Goal: Information Seeking & Learning: Compare options

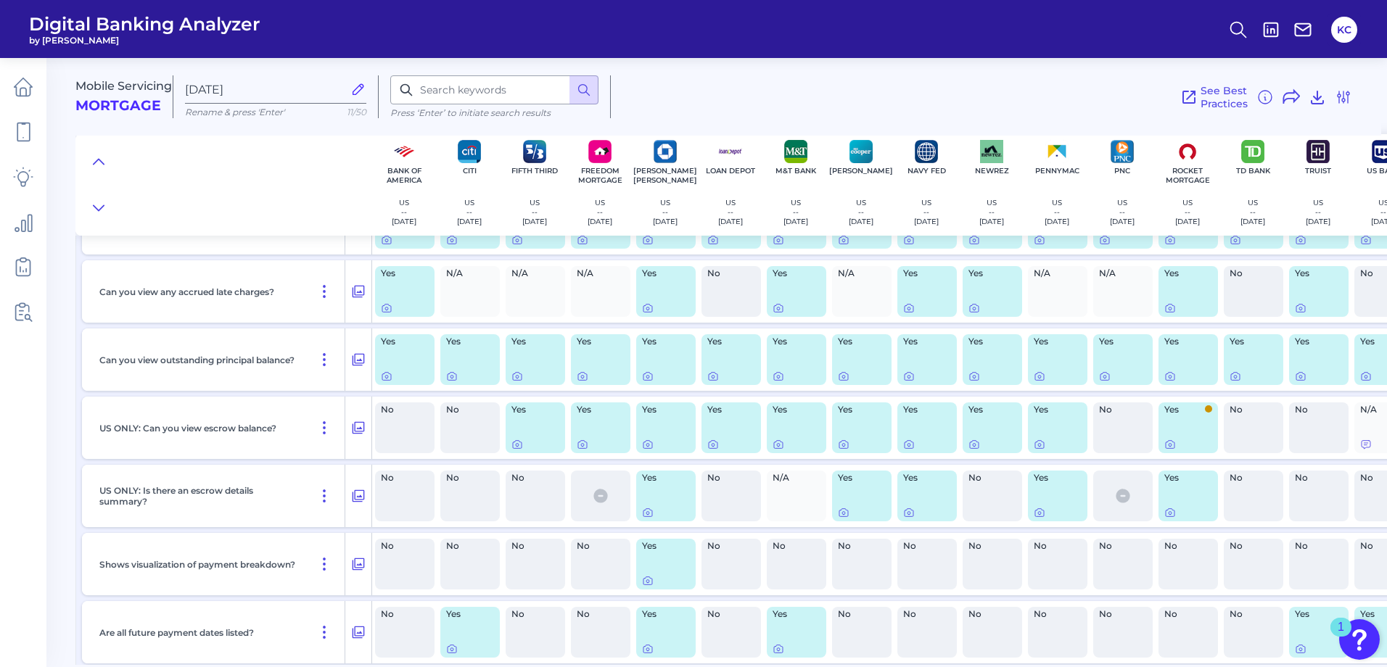
scroll to position [943, 0]
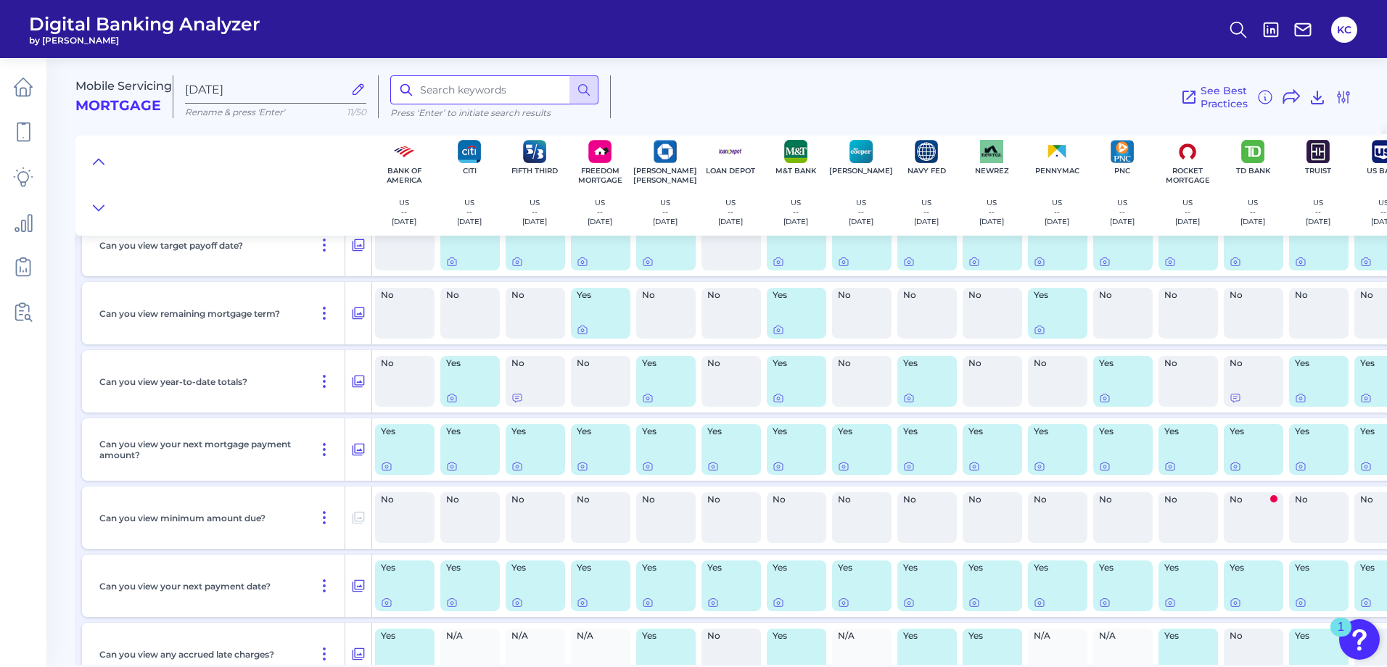
click at [453, 87] on input at bounding box center [494, 89] width 208 height 29
type input "payoff"
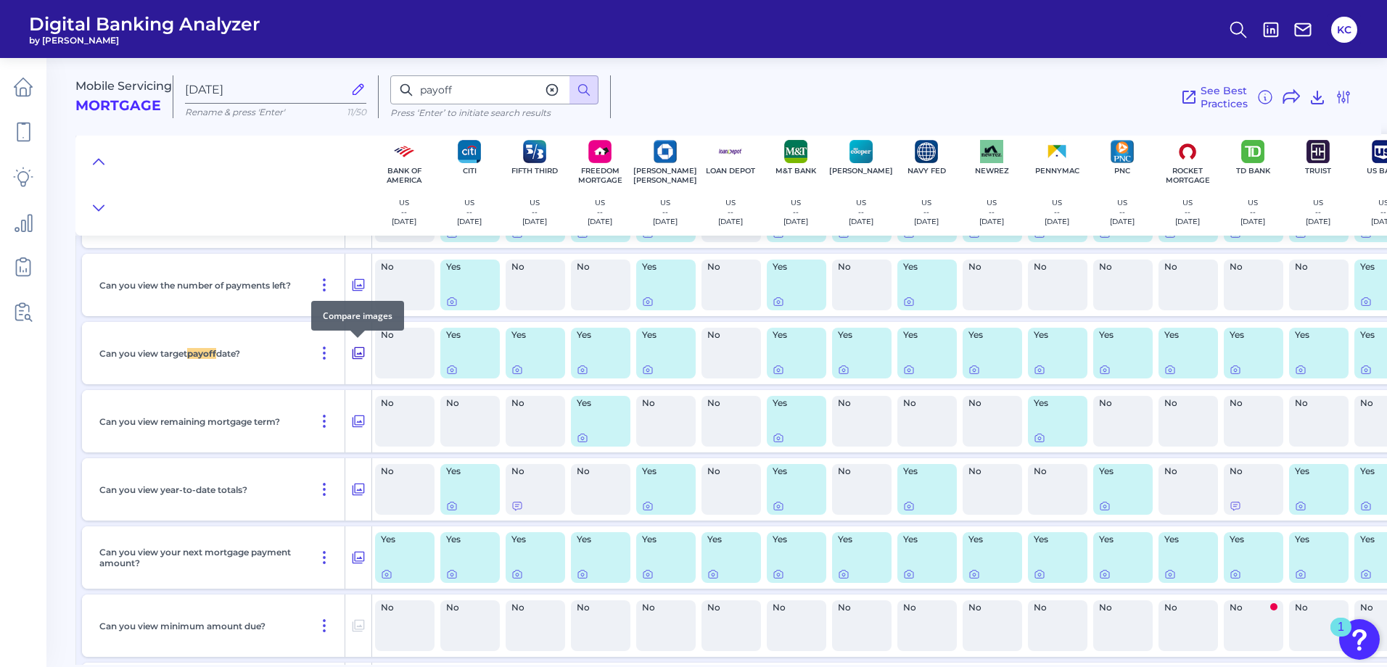
click at [355, 351] on icon at bounding box center [358, 352] width 15 height 17
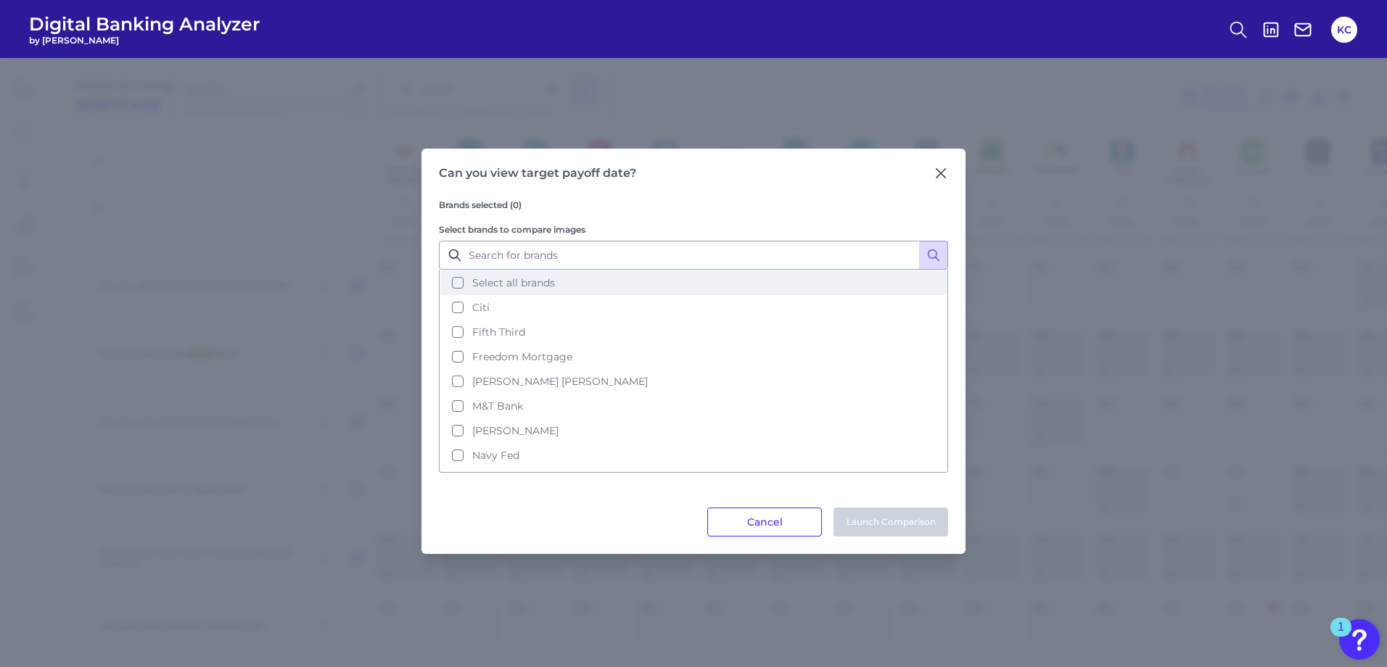
click at [455, 287] on button "Select all brands" at bounding box center [693, 283] width 506 height 25
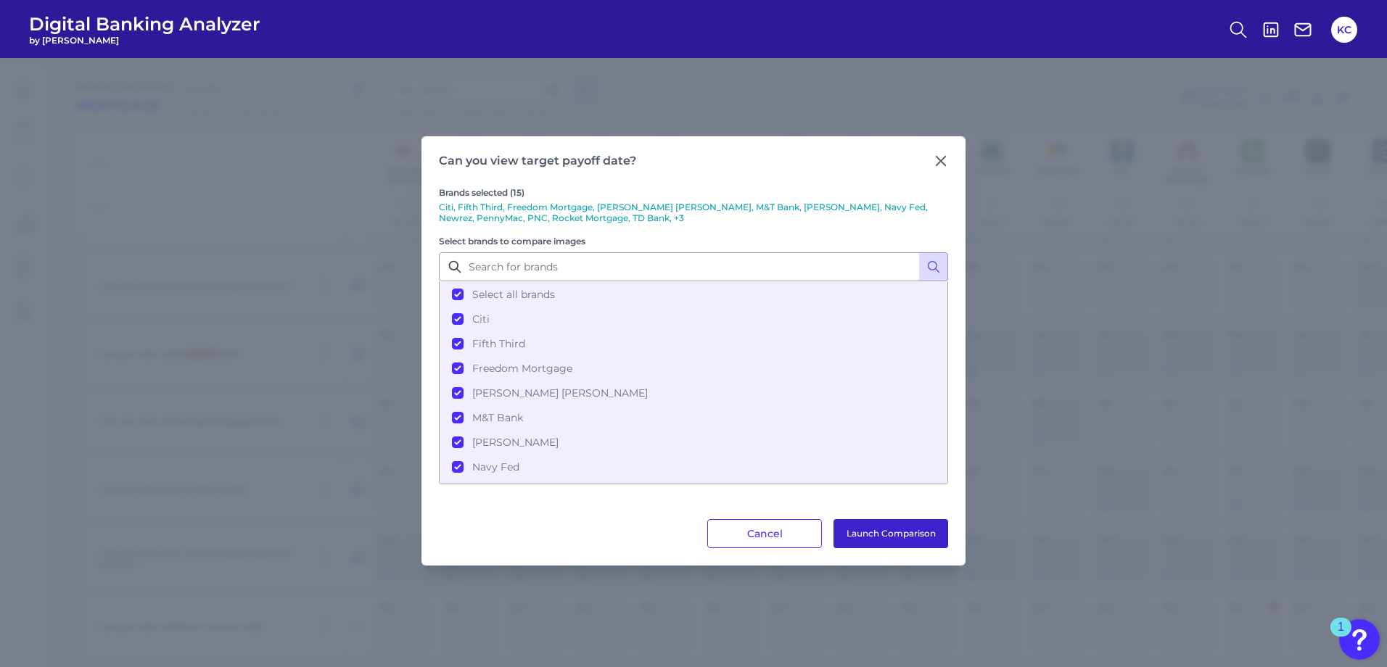
click at [875, 532] on button "Launch Comparison" at bounding box center [890, 533] width 115 height 29
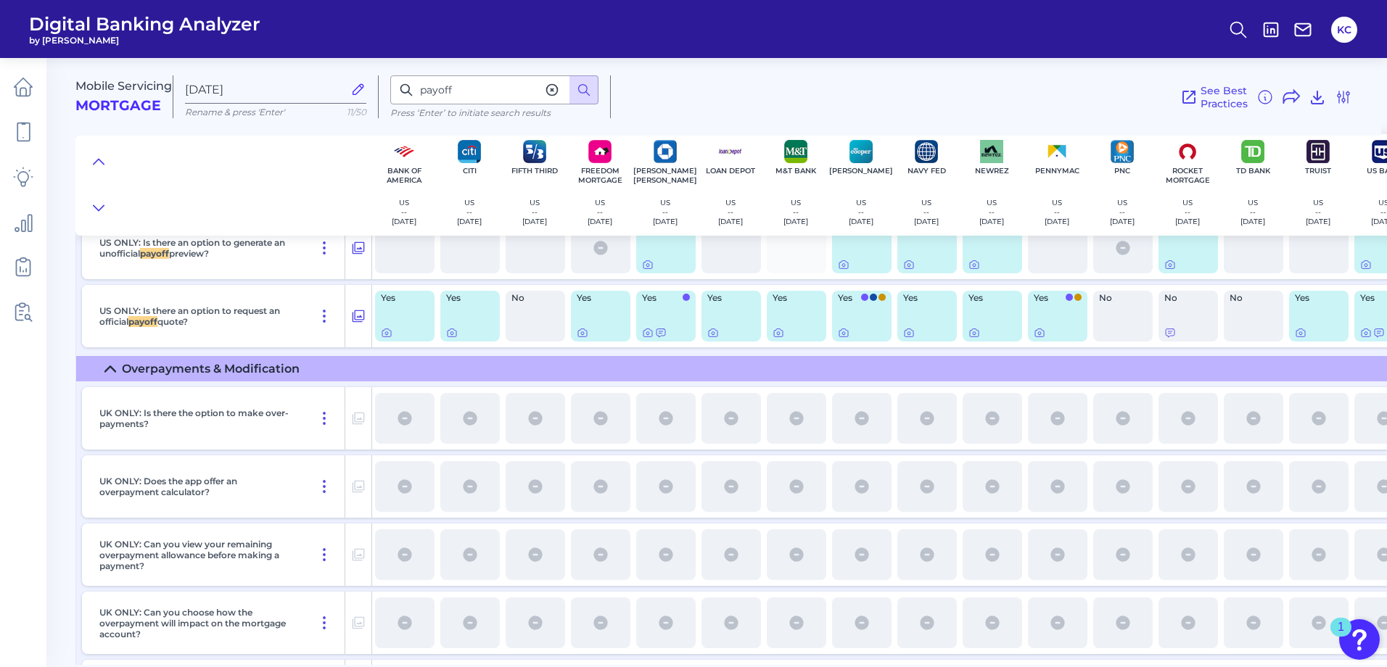
scroll to position [6491, 0]
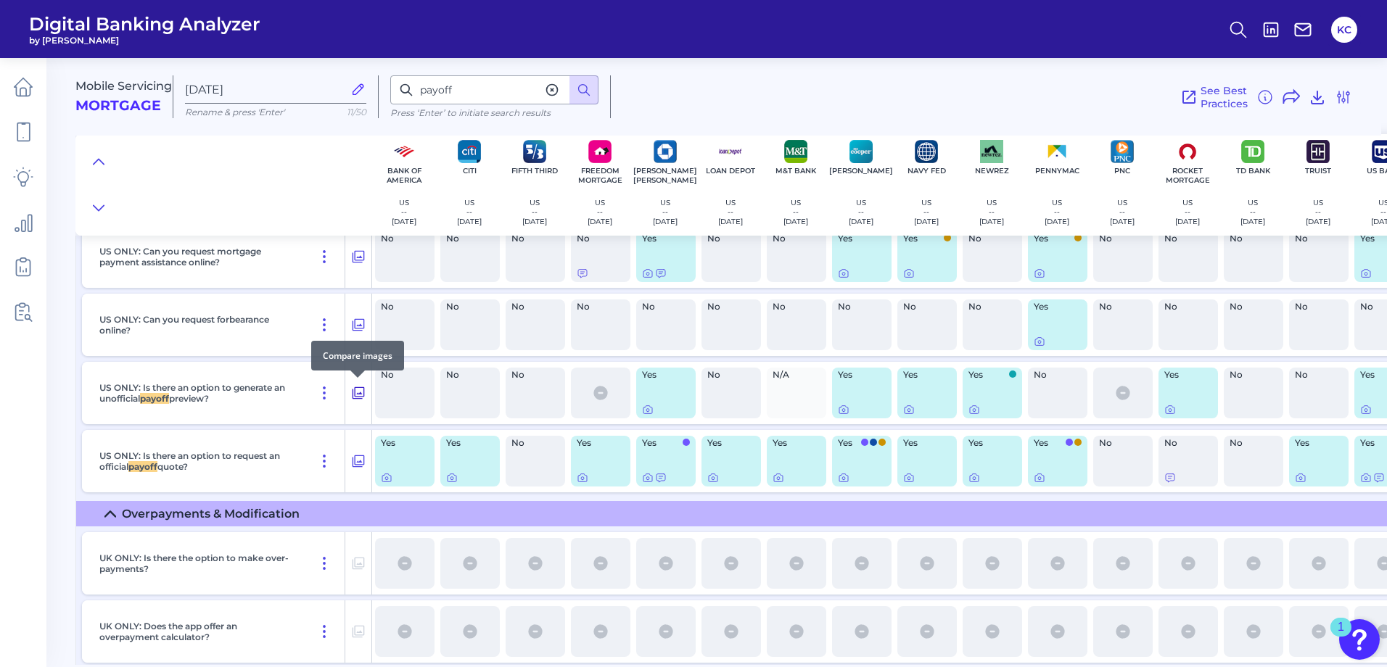
click at [356, 392] on icon at bounding box center [358, 392] width 15 height 17
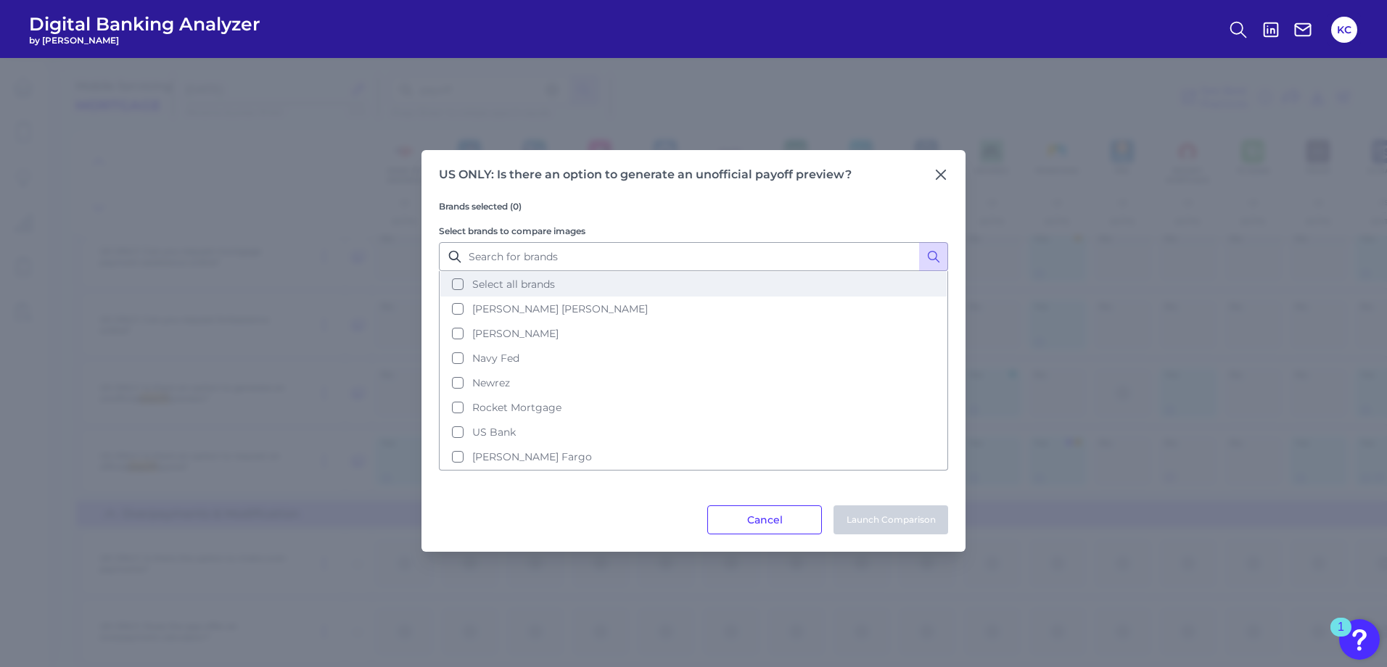
click at [546, 288] on span "Select all brands" at bounding box center [513, 284] width 83 height 13
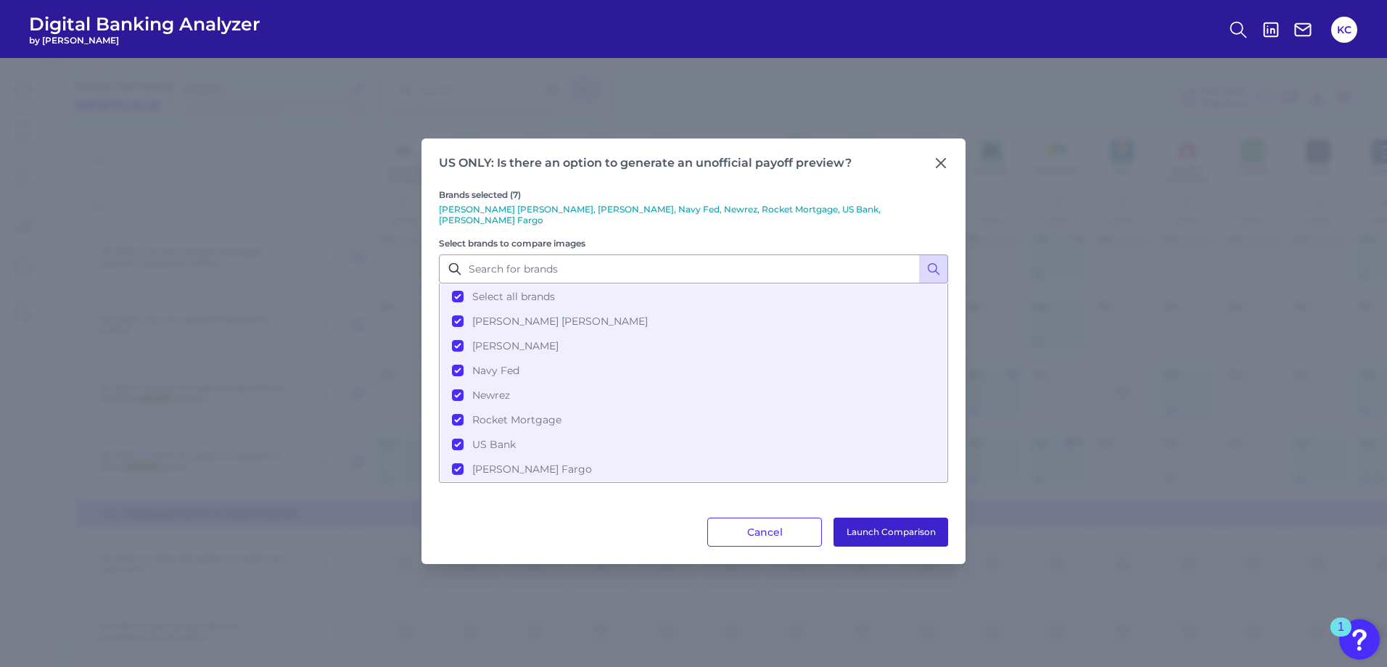
click at [912, 529] on button "Launch Comparison" at bounding box center [890, 532] width 115 height 29
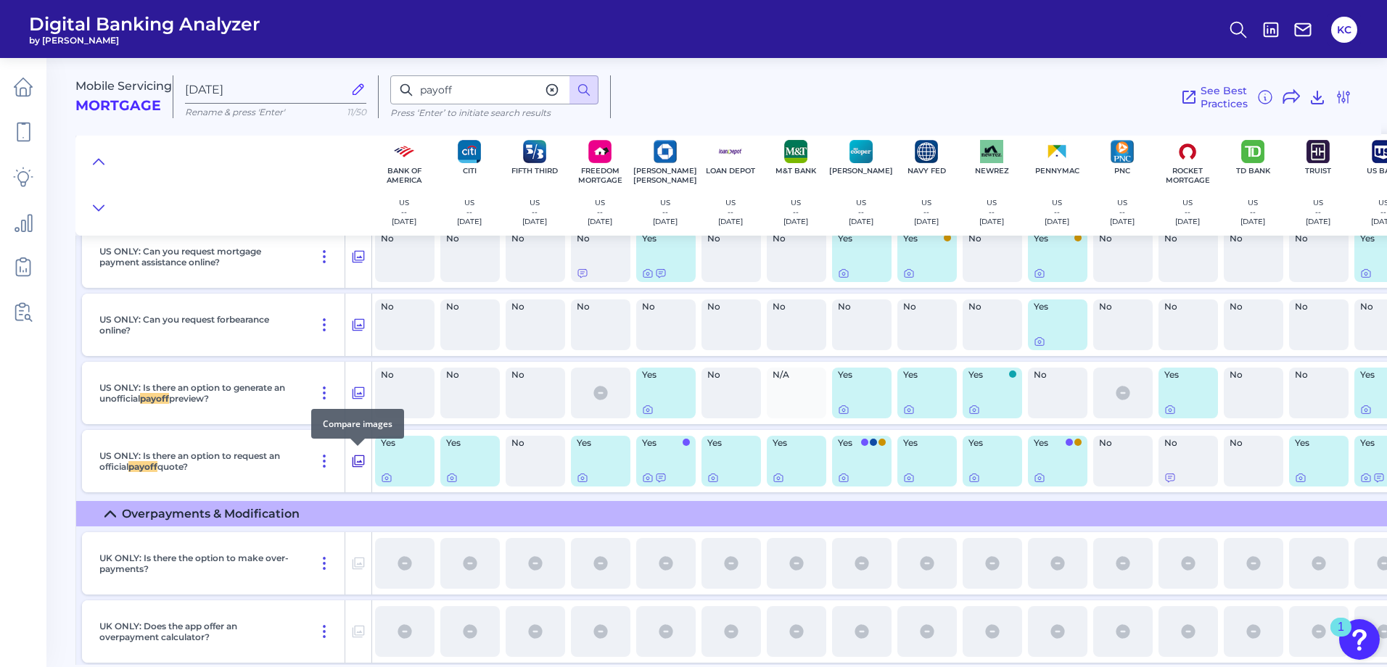
click at [358, 461] on icon at bounding box center [358, 461] width 15 height 17
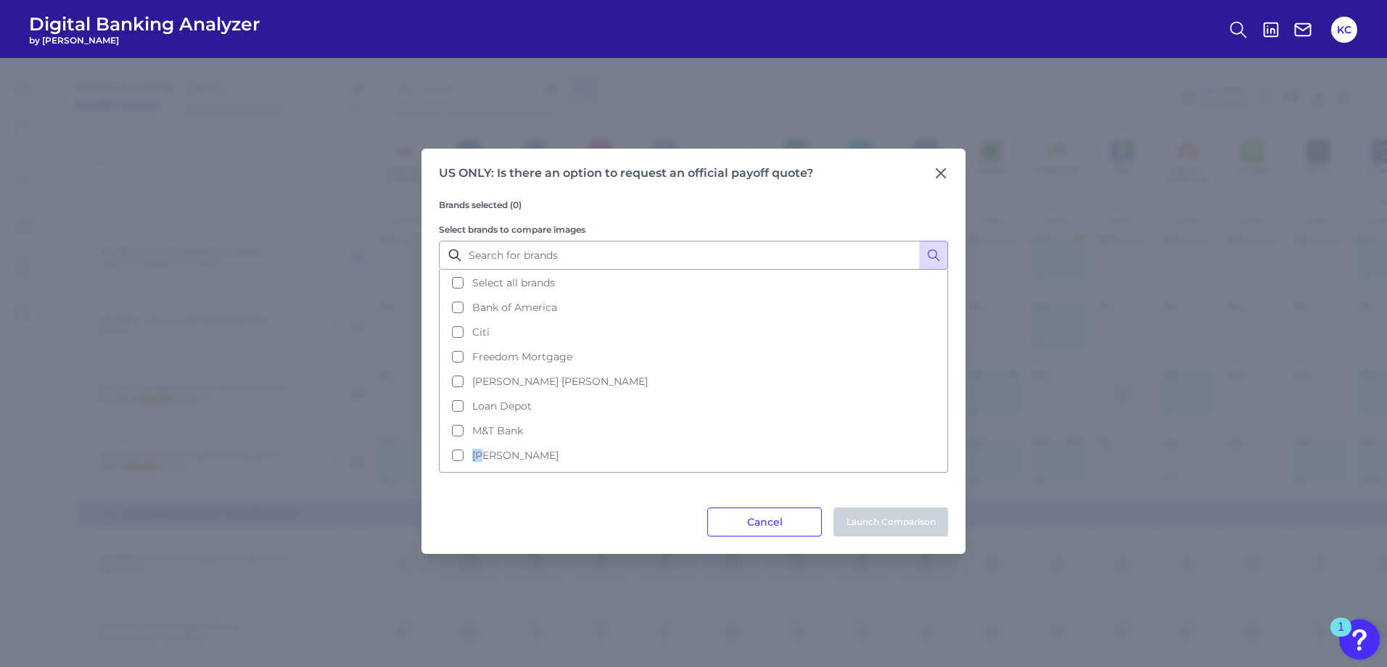
click at [358, 461] on div "US ONLY: Is there an option to request an official payoff quote? Brands selecte…" at bounding box center [693, 362] width 1387 height 609
click at [457, 286] on button "Select all brands" at bounding box center [693, 283] width 506 height 25
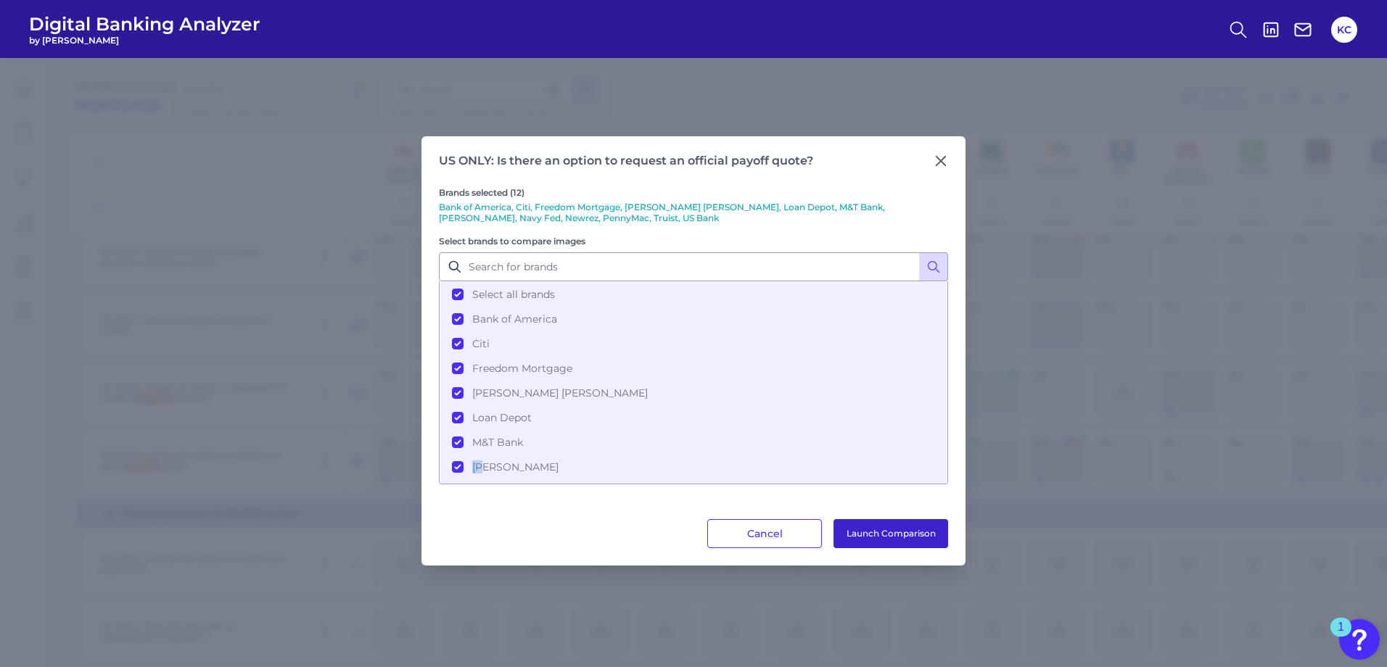
click at [888, 532] on button "Launch Comparison" at bounding box center [890, 533] width 115 height 29
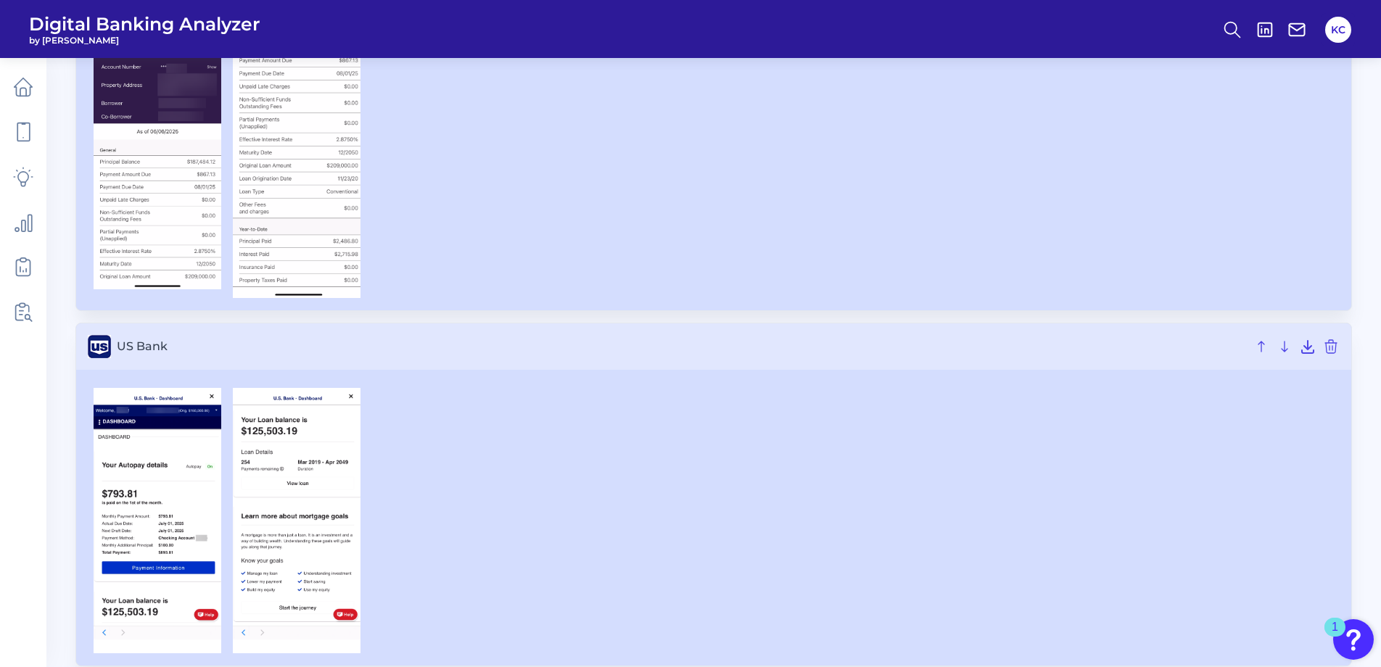
scroll to position [4683, 0]
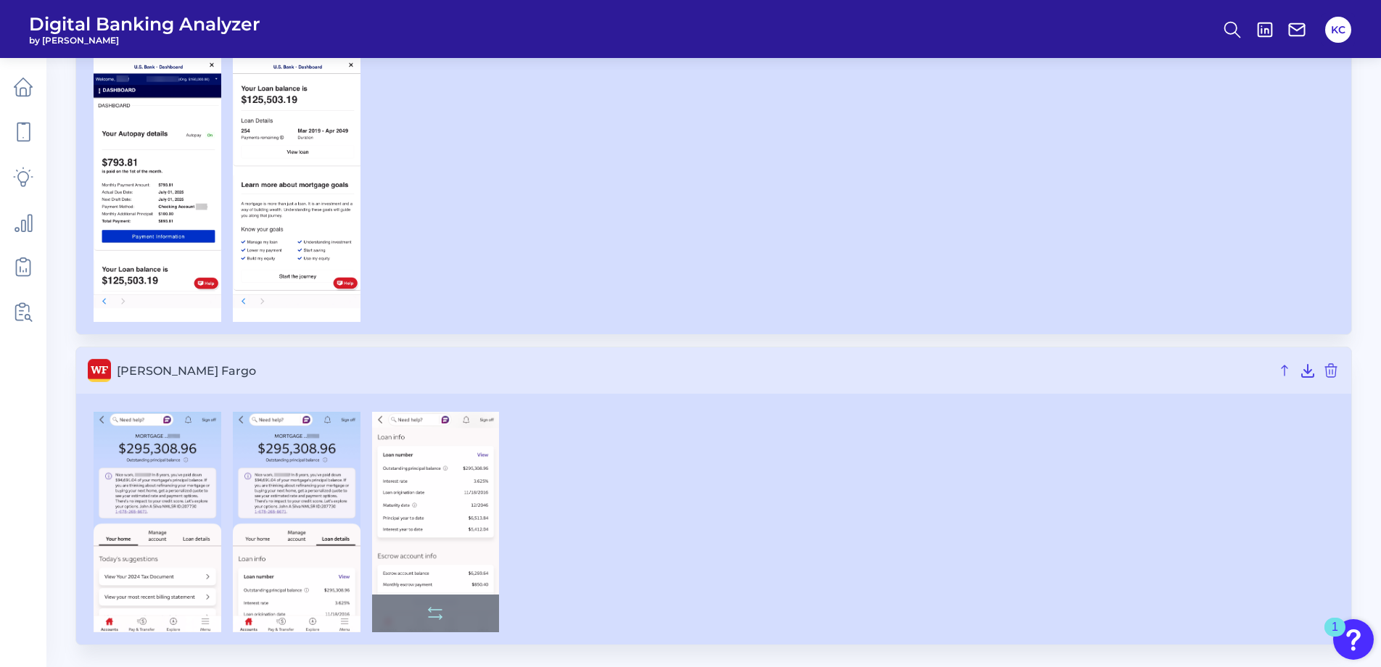
click at [437, 523] on img at bounding box center [436, 522] width 128 height 220
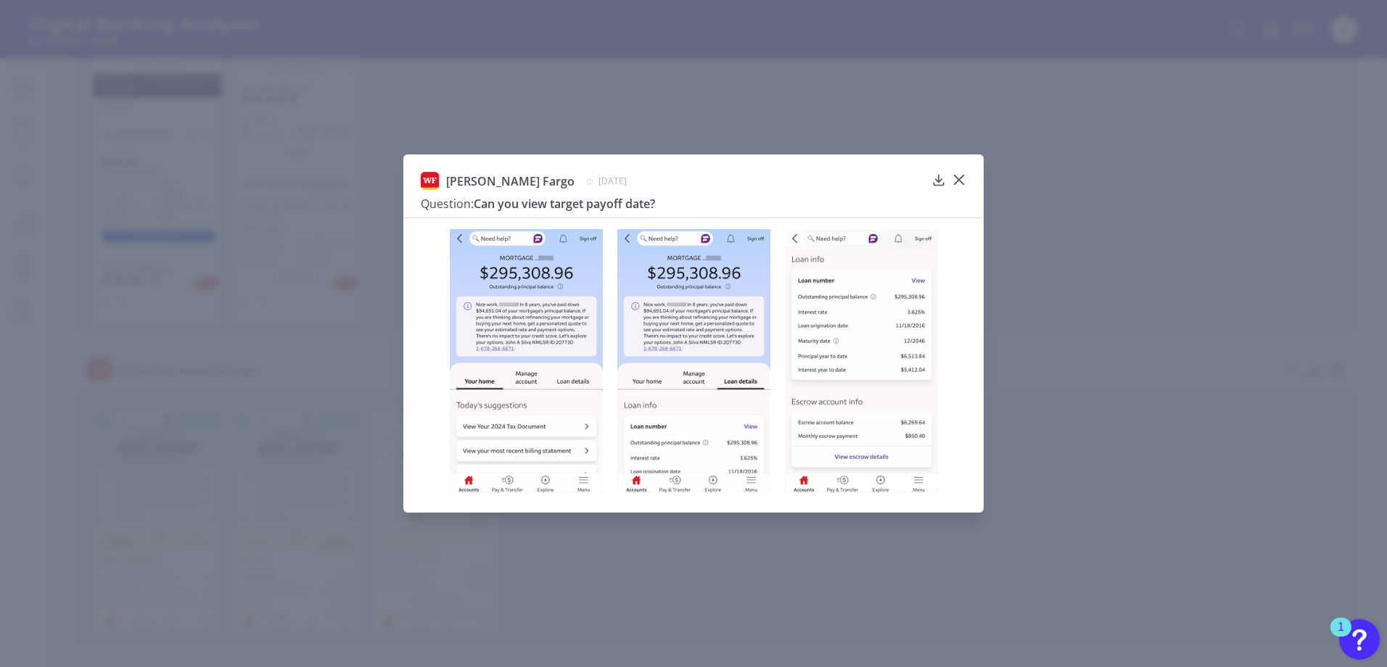
click at [509, 366] on img at bounding box center [526, 361] width 153 height 264
click at [516, 342] on img at bounding box center [526, 361] width 153 height 264
drag, startPoint x: 516, startPoint y: 342, endPoint x: 665, endPoint y: 245, distance: 177.6
click at [665, 245] on img at bounding box center [693, 361] width 153 height 264
drag, startPoint x: 853, startPoint y: 304, endPoint x: 866, endPoint y: 216, distance: 88.7
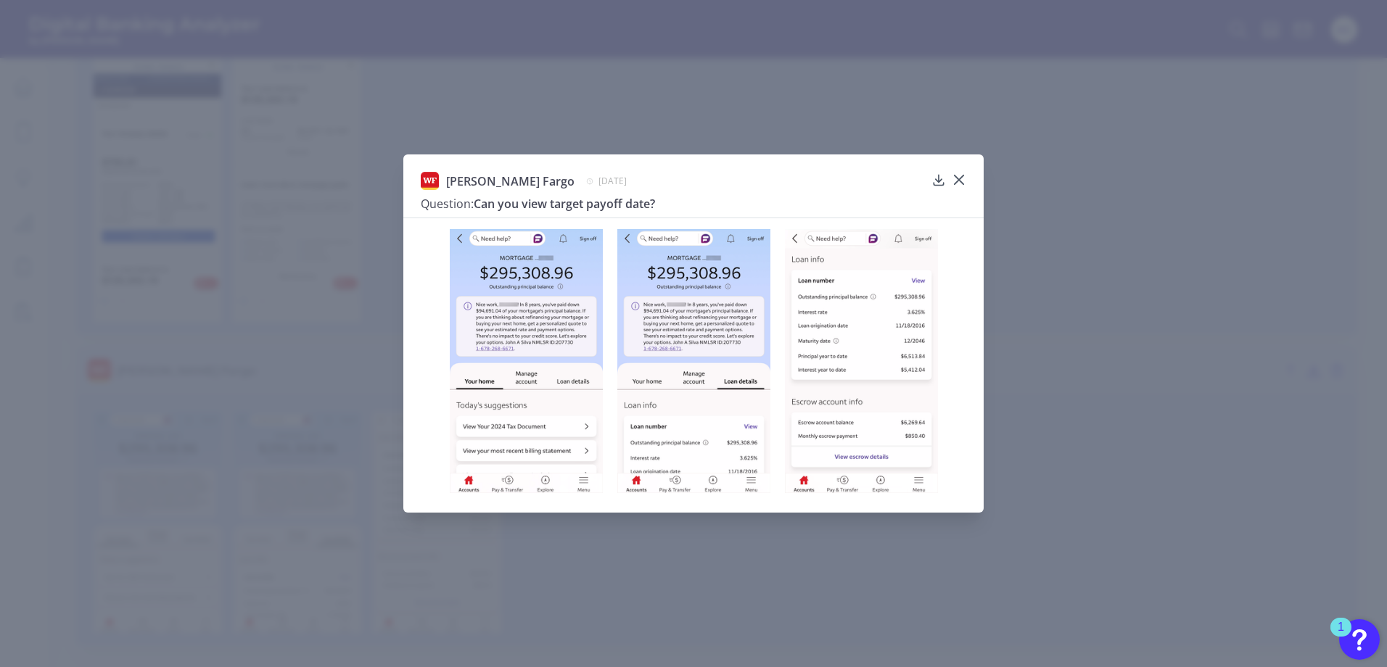
click at [858, 226] on div at bounding box center [693, 357] width 580 height 278
click at [959, 181] on icon at bounding box center [958, 180] width 9 height 9
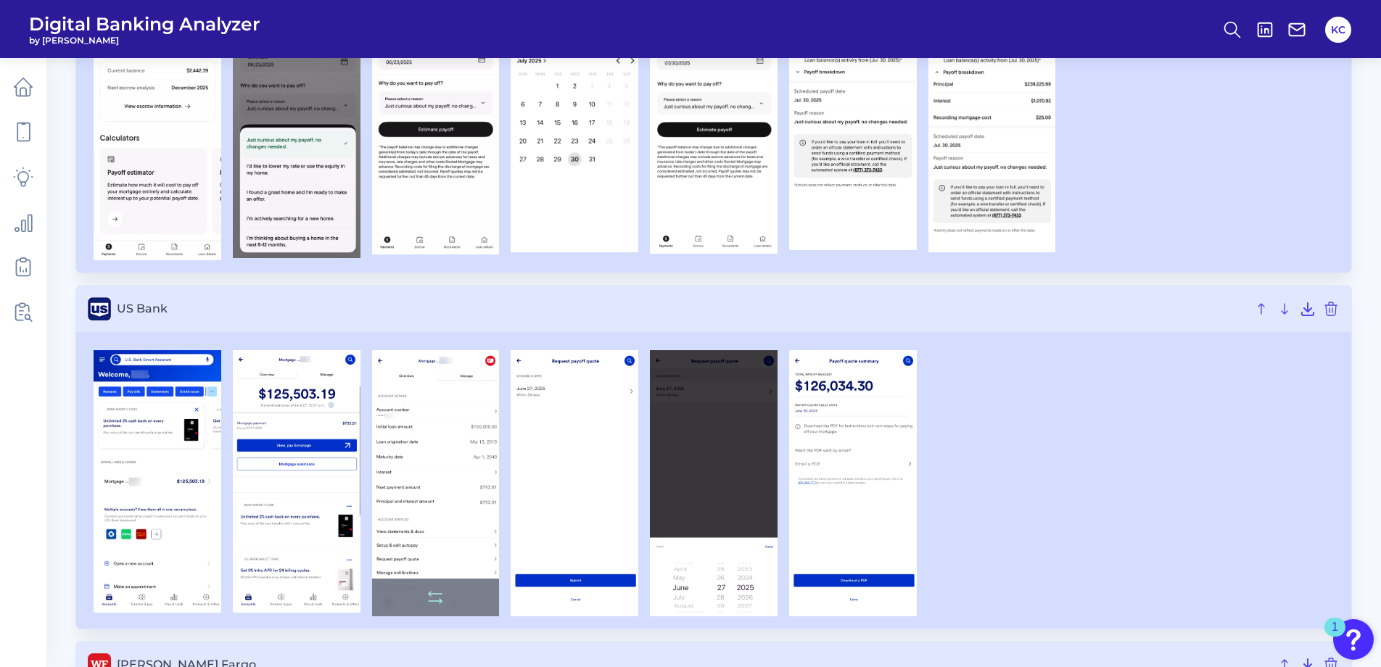
scroll to position [1957, 0]
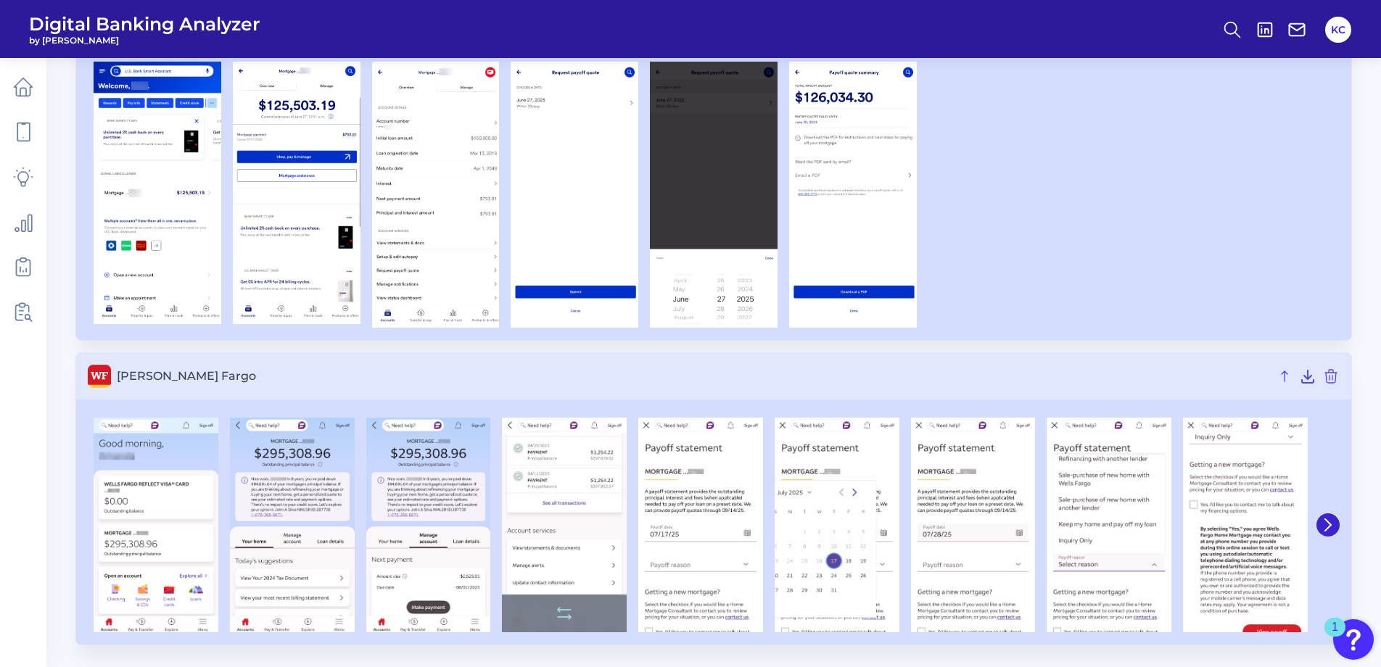
click at [567, 504] on img at bounding box center [564, 525] width 125 height 215
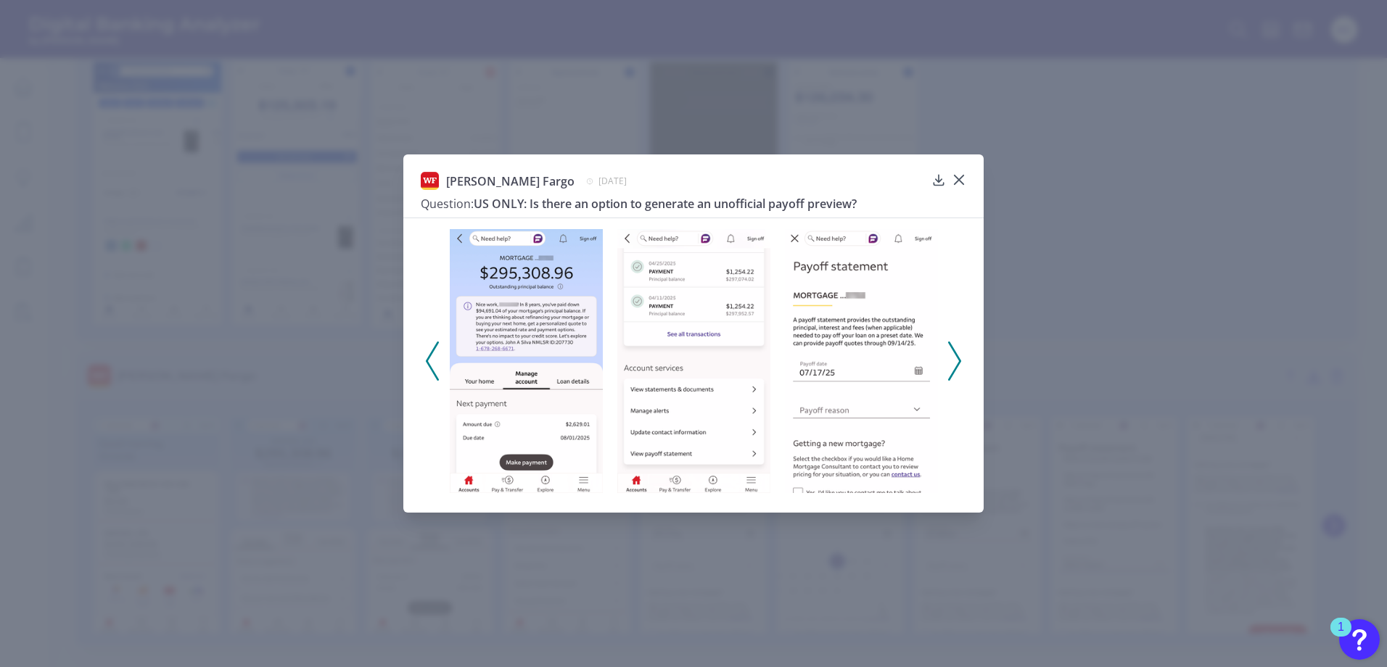
click at [959, 358] on button at bounding box center [954, 361] width 15 height 39
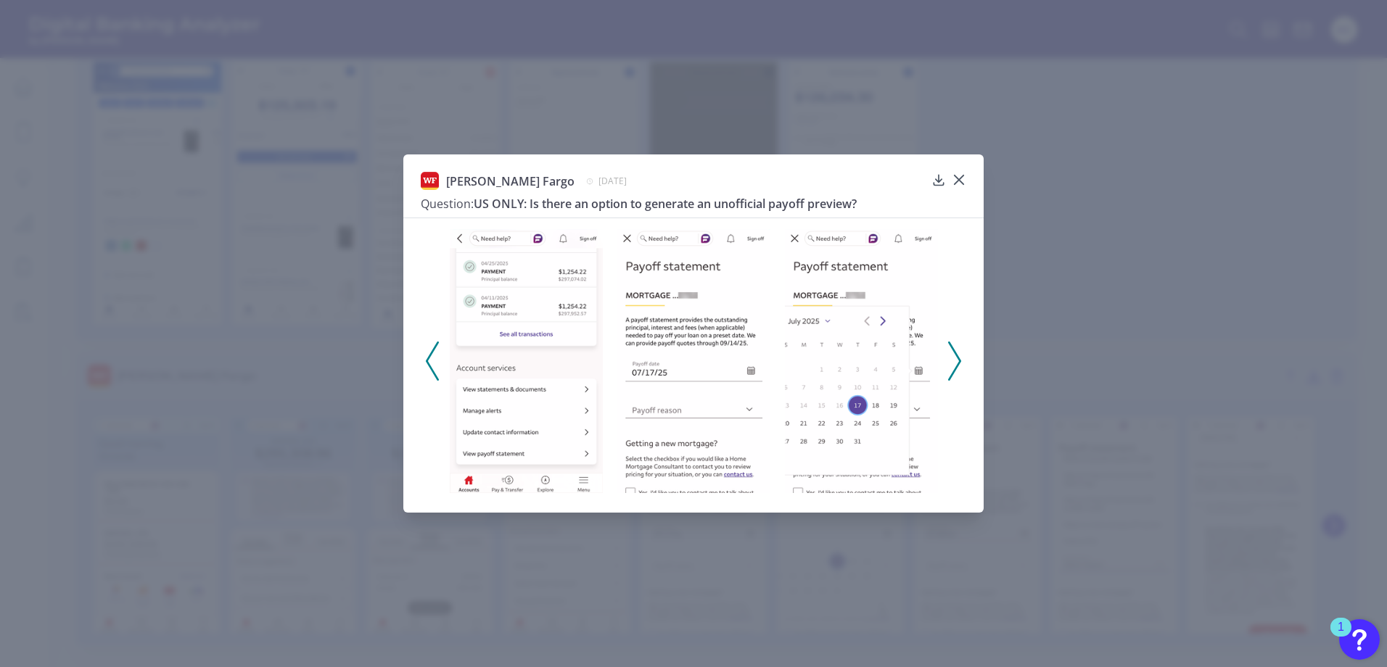
click at [552, 335] on img at bounding box center [526, 361] width 153 height 264
drag, startPoint x: 720, startPoint y: 361, endPoint x: 685, endPoint y: 355, distance: 36.0
click at [685, 355] on img at bounding box center [693, 361] width 153 height 264
click at [856, 372] on img at bounding box center [861, 361] width 153 height 264
click at [949, 368] on icon at bounding box center [954, 361] width 13 height 39
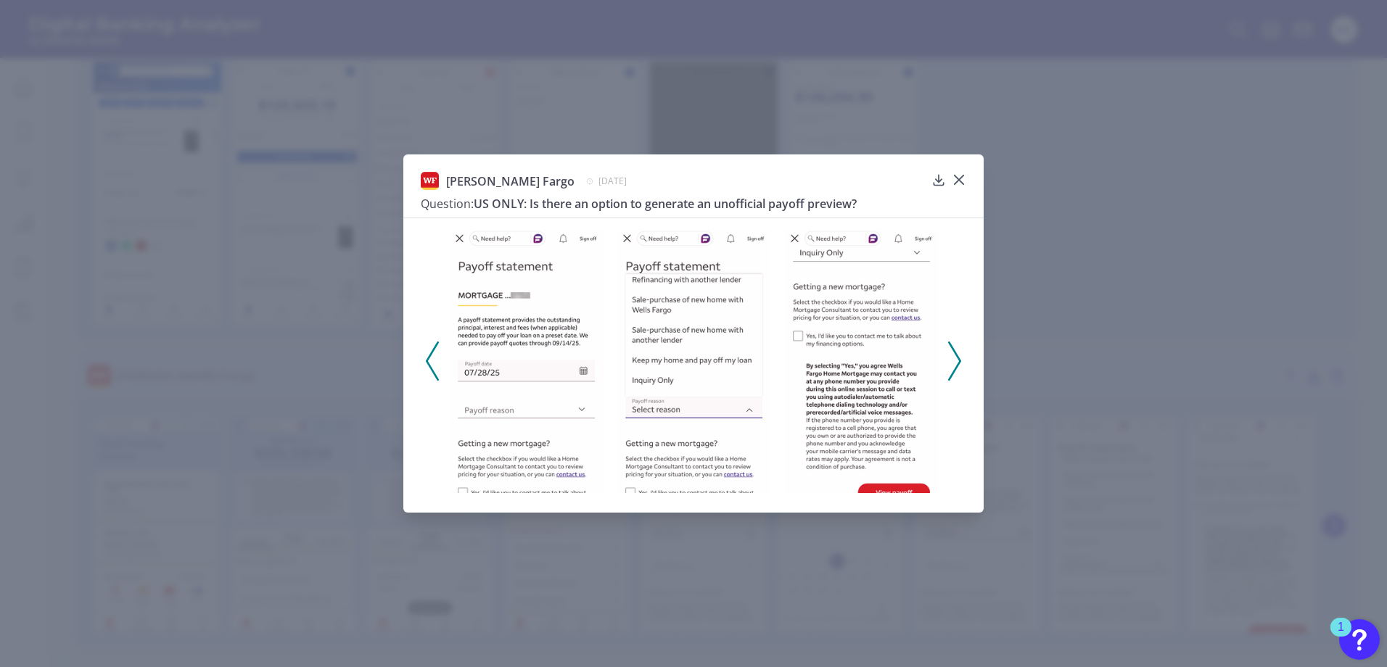
click at [709, 371] on img at bounding box center [693, 361] width 153 height 264
click at [893, 365] on img at bounding box center [861, 361] width 153 height 264
click at [977, 384] on div at bounding box center [693, 357] width 580 height 278
click at [954, 353] on polyline at bounding box center [954, 360] width 11 height 37
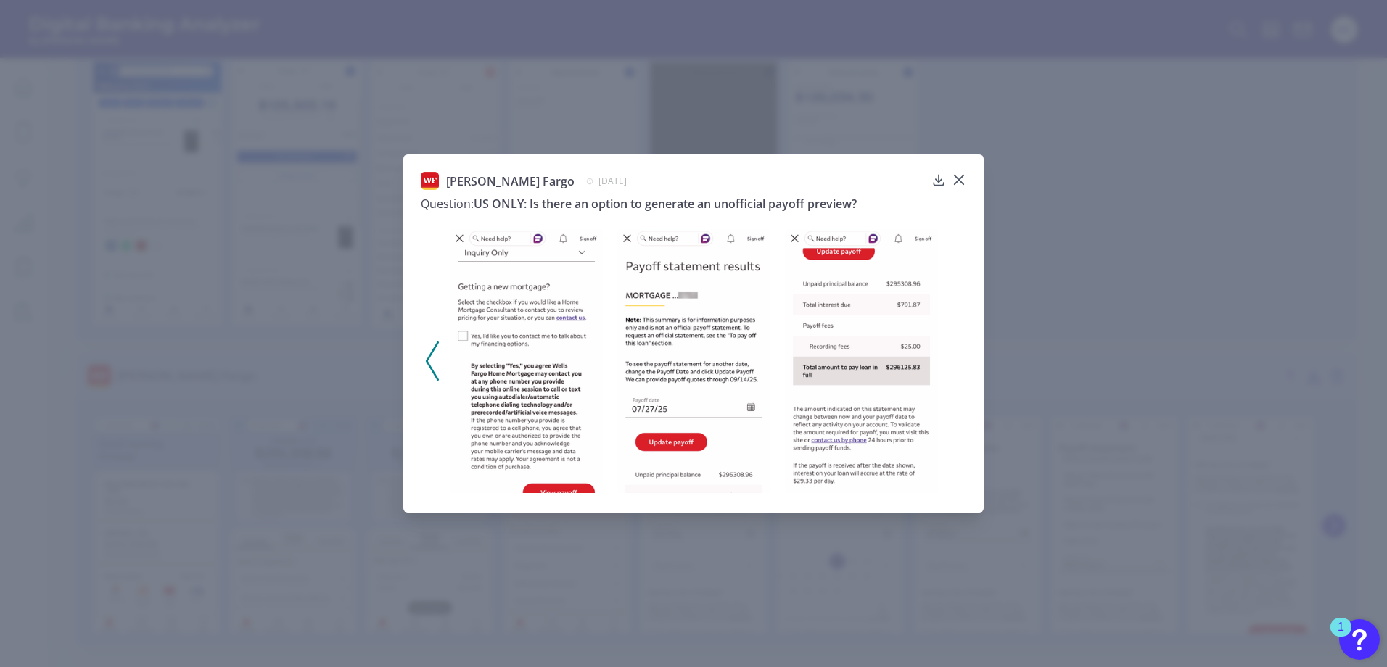
click at [719, 297] on img at bounding box center [693, 361] width 153 height 264
click at [833, 298] on img at bounding box center [861, 361] width 153 height 264
click at [890, 343] on img at bounding box center [861, 361] width 153 height 264
click at [893, 375] on img at bounding box center [861, 361] width 153 height 264
click at [954, 183] on div at bounding box center [958, 190] width 15 height 15
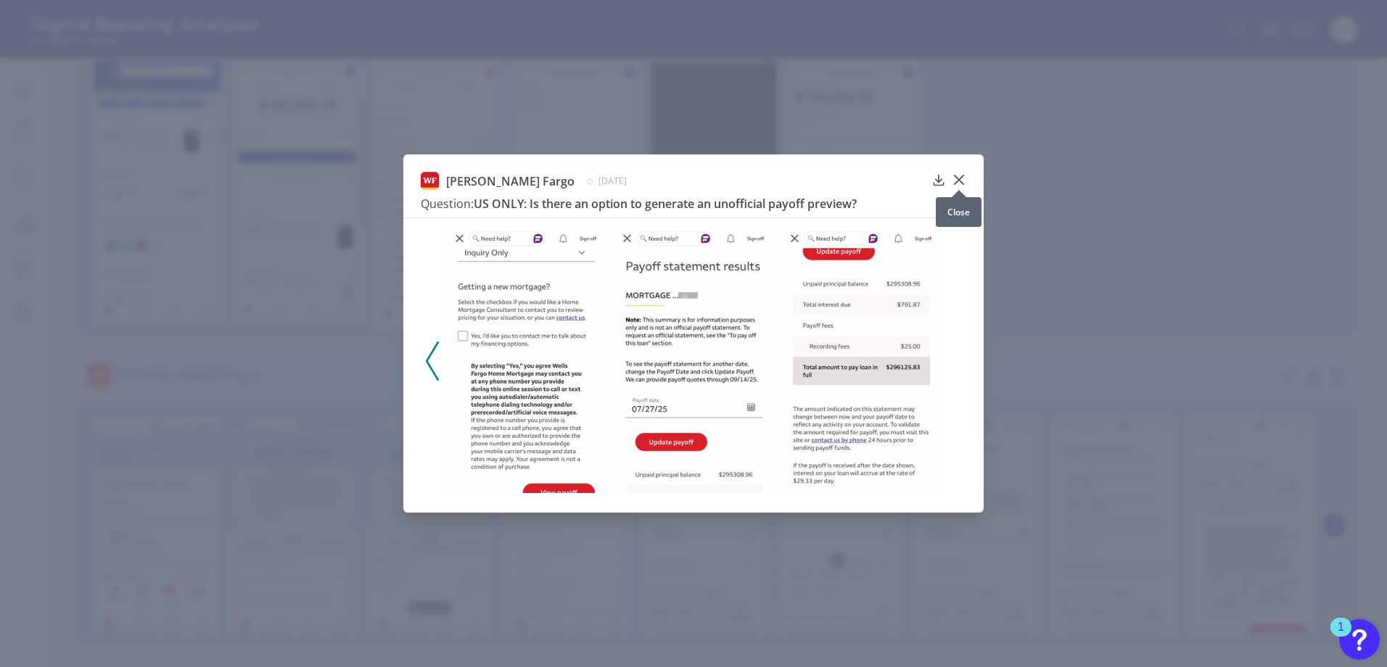
click at [960, 177] on icon at bounding box center [958, 180] width 15 height 15
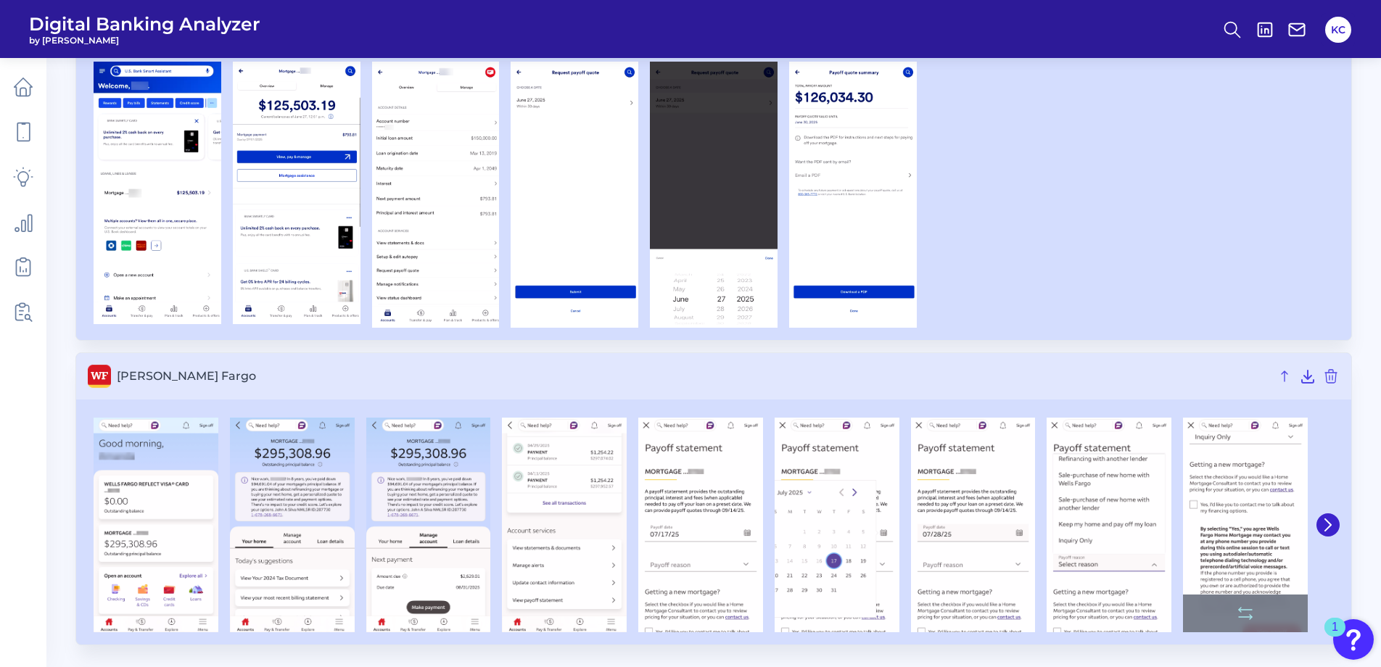
click at [1329, 532] on button at bounding box center [1327, 524] width 23 height 23
